Goal: Check status

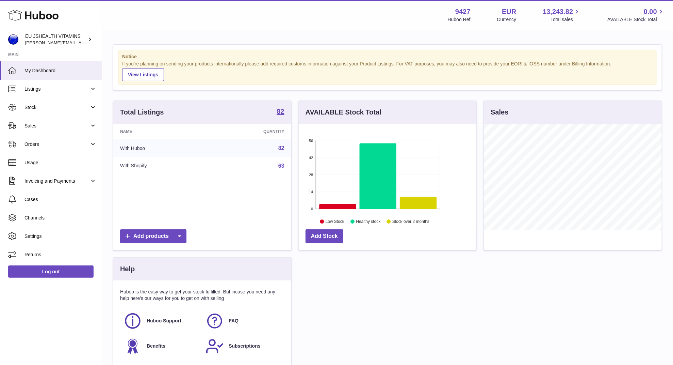
scroll to position [106, 178]
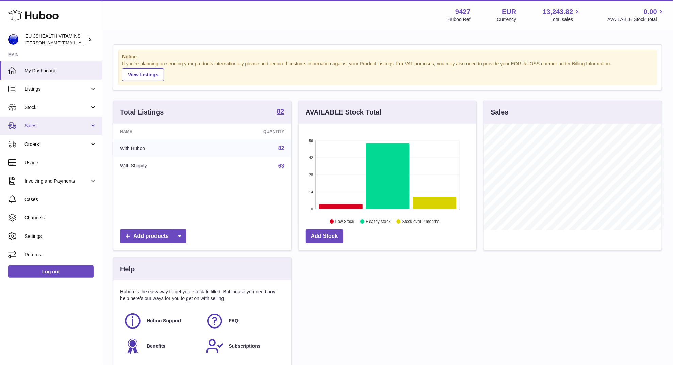
click at [59, 124] on span "Sales" at bounding box center [57, 126] width 65 height 6
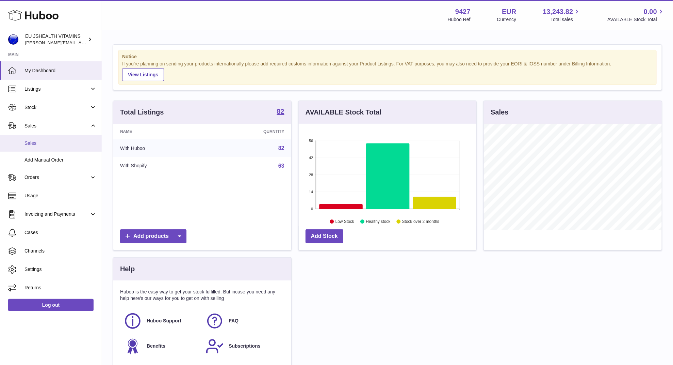
click at [56, 147] on link "Sales" at bounding box center [51, 143] width 102 height 17
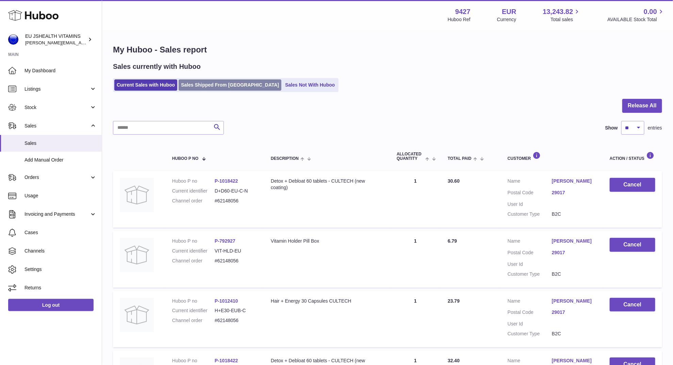
click at [225, 84] on link "Sales Shipped From [GEOGRAPHIC_DATA]" at bounding box center [230, 84] width 103 height 11
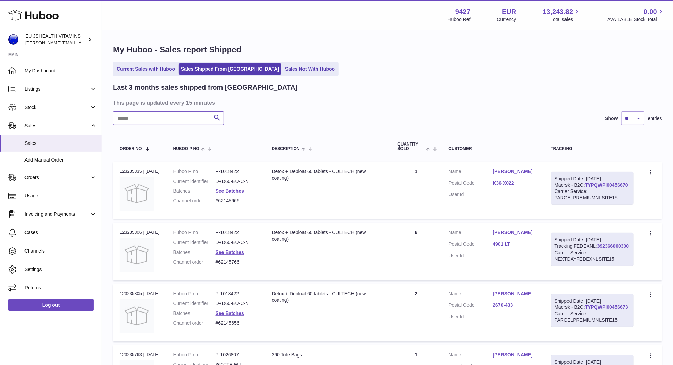
click at [161, 125] on input "text" at bounding box center [168, 118] width 111 height 14
paste input "********"
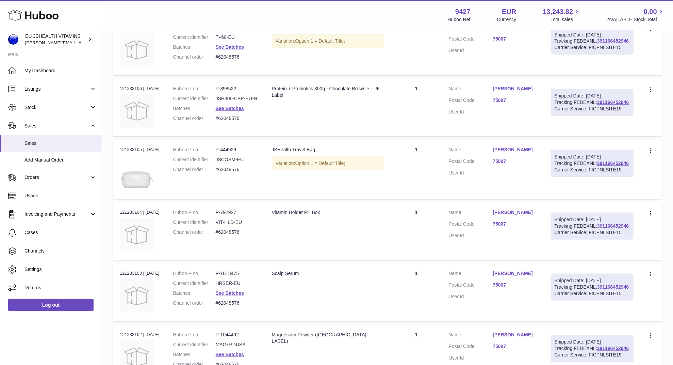
scroll to position [267, 0]
type input "********"
click at [227, 107] on link "See Batches" at bounding box center [230, 108] width 28 height 5
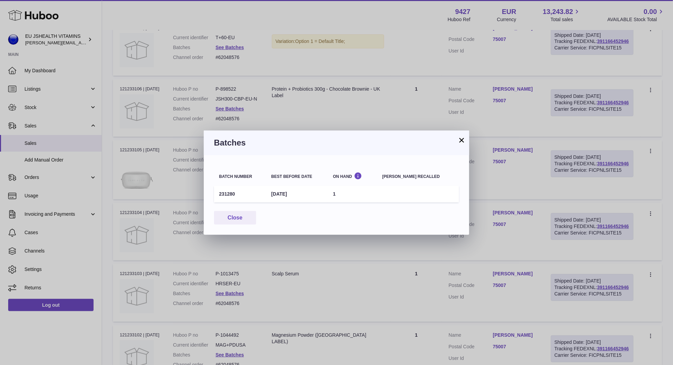
click at [232, 190] on td "231280" at bounding box center [240, 194] width 52 height 17
copy td "231280"
